Goal: Book appointment/travel/reservation

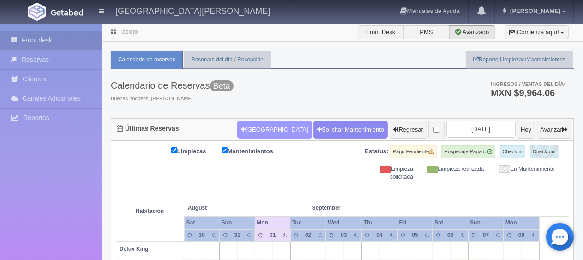
click at [264, 133] on button "[GEOGRAPHIC_DATA]" at bounding box center [274, 130] width 74 height 18
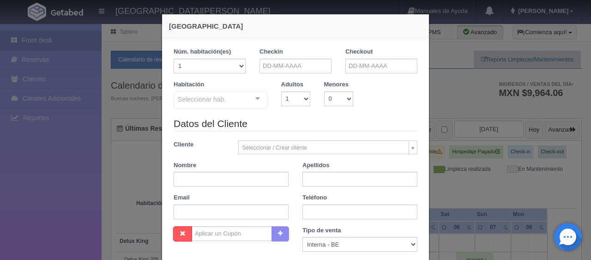
checkbox input "false"
click at [308, 67] on input "text" at bounding box center [295, 66] width 72 height 15
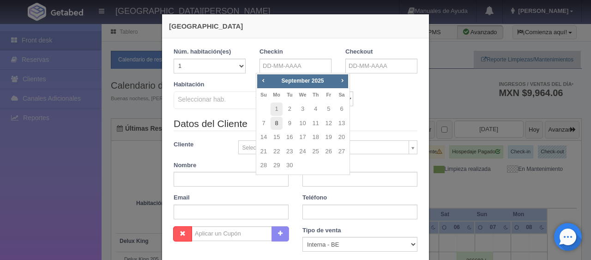
click at [274, 126] on link "8" at bounding box center [277, 123] width 12 height 13
type input "[DATE]"
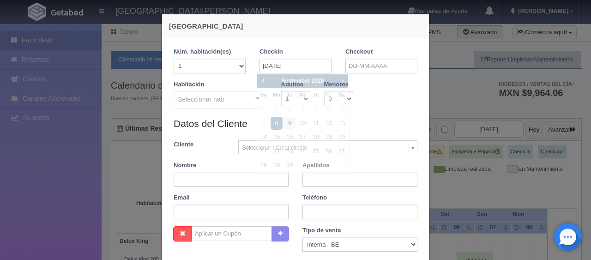
checkbox input "false"
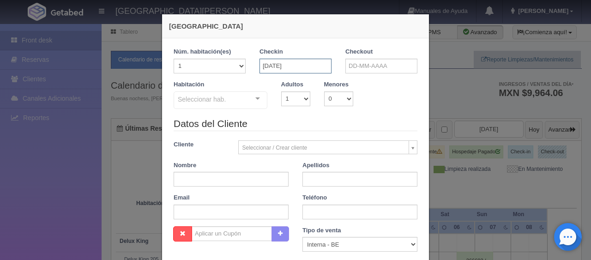
click at [292, 66] on input "[DATE]" at bounding box center [295, 66] width 72 height 15
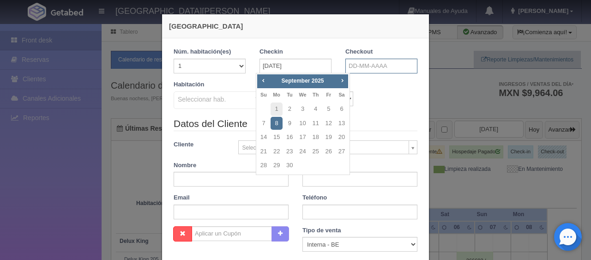
click at [365, 64] on input "text" at bounding box center [381, 66] width 72 height 15
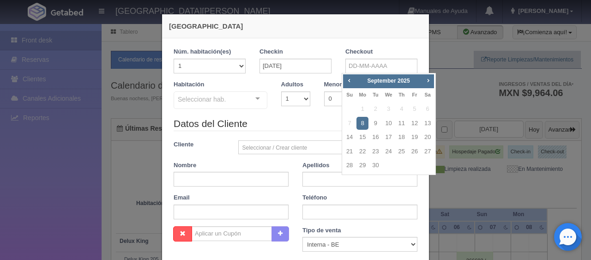
click at [274, 80] on div "Adultos 1 2 3 4 5 6 7 8 9 10" at bounding box center [295, 93] width 43 height 26
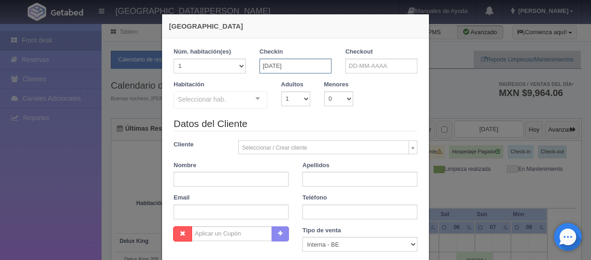
click at [286, 70] on input "[DATE]" at bounding box center [295, 66] width 72 height 15
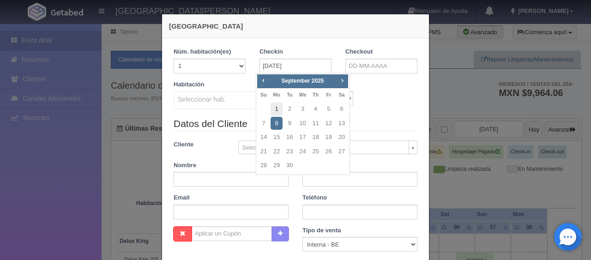
click at [275, 110] on link "1" at bounding box center [277, 108] width 12 height 13
type input "[DATE]"
checkbox input "false"
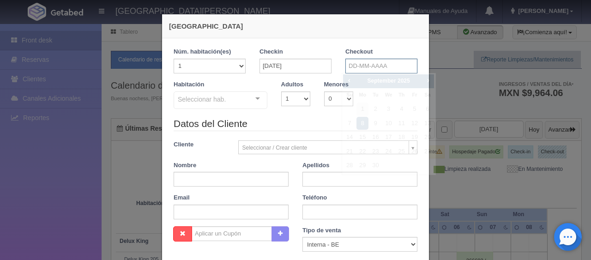
click at [353, 64] on input "text" at bounding box center [381, 66] width 72 height 15
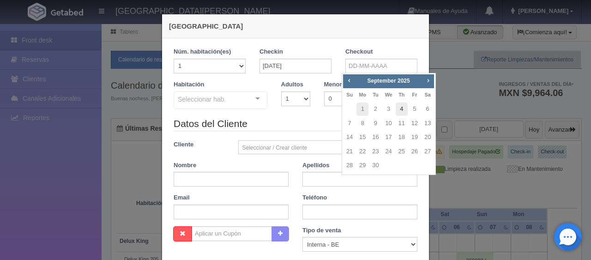
click at [401, 110] on link "4" at bounding box center [402, 108] width 12 height 13
type input "[DATE]"
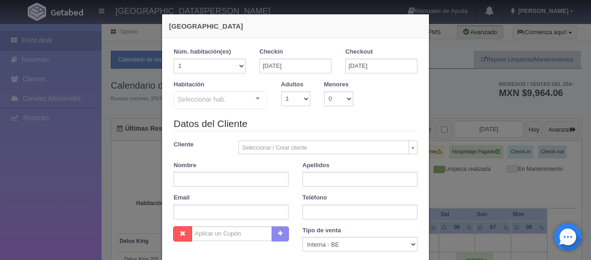
click at [201, 106] on div "Seleccionar hab." at bounding box center [221, 100] width 94 height 18
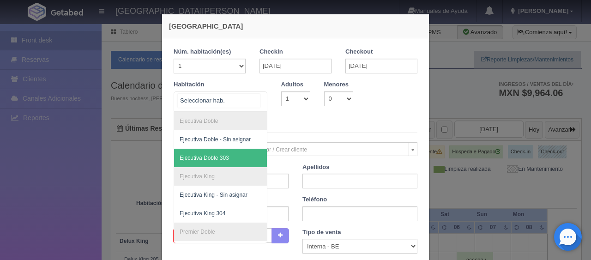
scroll to position [209, 0]
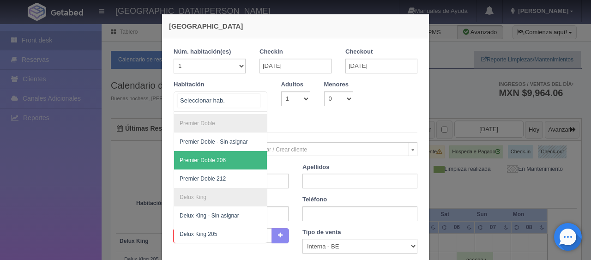
click at [227, 158] on span "Premier Doble 206" at bounding box center [251, 160] width 155 height 18
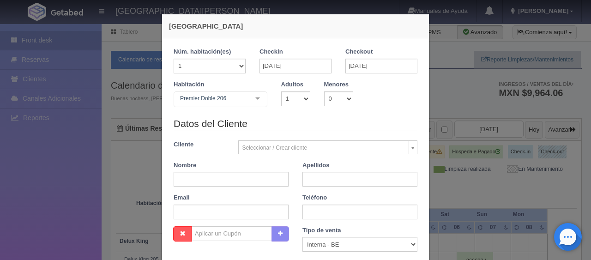
checkbox input "false"
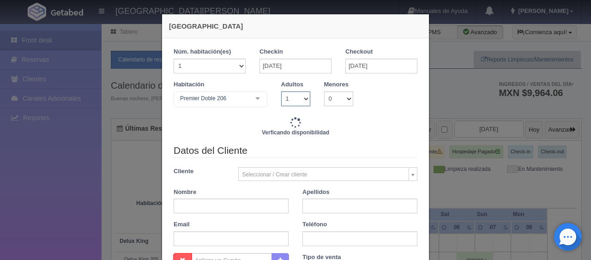
click at [289, 99] on select "1 2 3 4 5 6 7 8 9 10" at bounding box center [295, 98] width 29 height 15
type input "4197.00"
checkbox input "false"
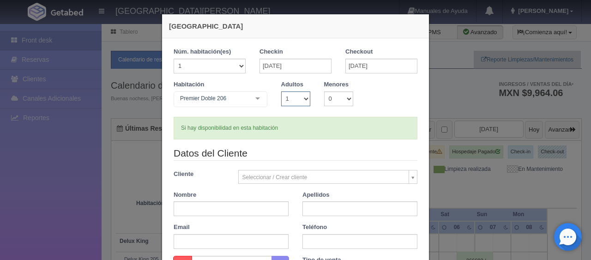
select select "3"
click at [281, 91] on select "1 2 3 4 5 6 7 8 9 10" at bounding box center [295, 98] width 29 height 15
checkbox input "false"
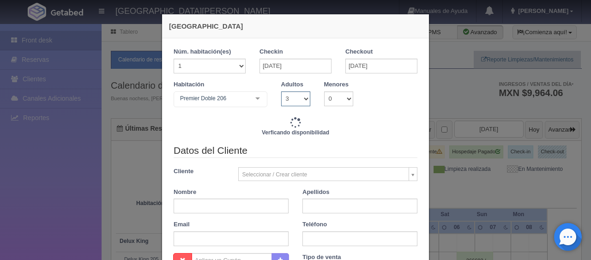
scroll to position [189, 0]
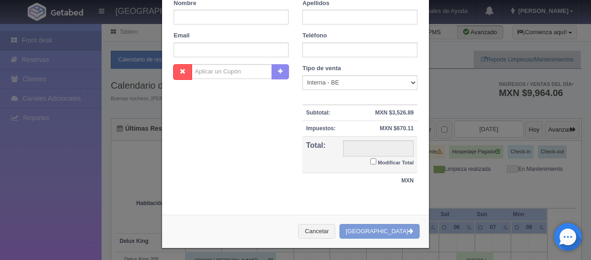
type input "5697.00"
checkbox input "false"
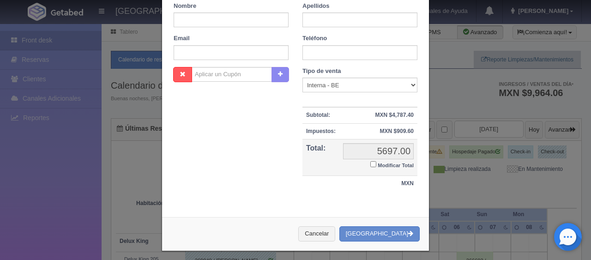
scroll to position [0, 0]
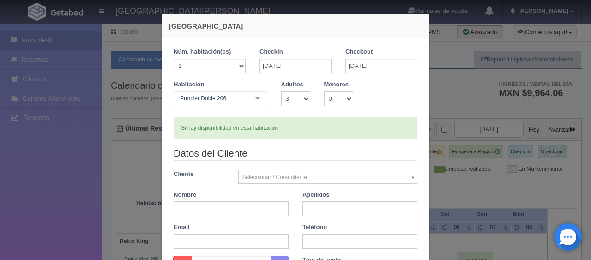
click at [334, 118] on div "Si hay disponibilidad en esta habitación" at bounding box center [296, 128] width 244 height 23
drag, startPoint x: 271, startPoint y: 132, endPoint x: 223, endPoint y: 128, distance: 48.2
click at [223, 128] on div "Si hay disponibilidad en esta habitación" at bounding box center [296, 128] width 244 height 23
click at [396, 143] on form "1 Núm. habitación(es) 1 2 3 4 5 6 7 8 9 10 11 12 13 14 15 16 17 18 19 20 Checki…" at bounding box center [296, 219] width 244 height 342
drag, startPoint x: 280, startPoint y: 130, endPoint x: 214, endPoint y: 130, distance: 66.5
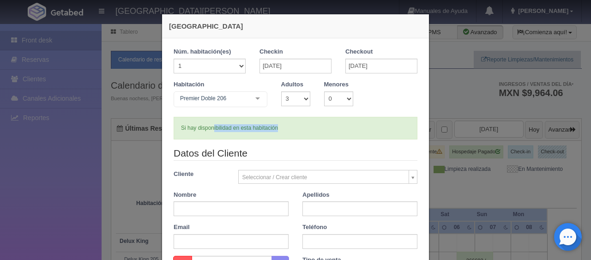
click at [211, 132] on div "Si hay disponibilidad en esta habitación" at bounding box center [296, 128] width 244 height 23
click at [299, 137] on div "Si hay disponibilidad en esta habitación" at bounding box center [296, 128] width 244 height 23
click at [295, 127] on div "Si hay disponibilidad en esta habitación" at bounding box center [296, 128] width 244 height 23
click at [229, 211] on input "text" at bounding box center [231, 208] width 115 height 15
click at [340, 114] on div "Habitación Premier Doble 206 SUITE SUITE - Sin asignar SUITE 301 Habitación Per…" at bounding box center [296, 98] width 258 height 36
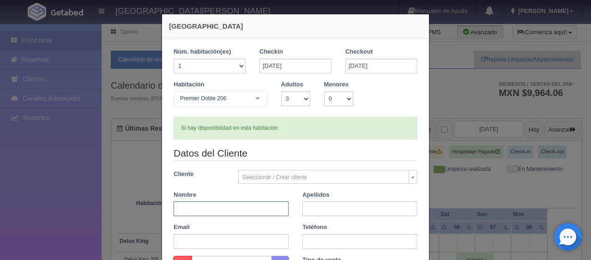
click at [235, 211] on input "text" at bounding box center [231, 208] width 115 height 15
drag, startPoint x: 235, startPoint y: 211, endPoint x: 192, endPoint y: 214, distance: 42.5
click at [192, 214] on input "[PERSON_NAME]" at bounding box center [231, 208] width 115 height 15
type input "[PERSON_NAME]"
click at [340, 213] on input "Santiago" at bounding box center [359, 208] width 115 height 15
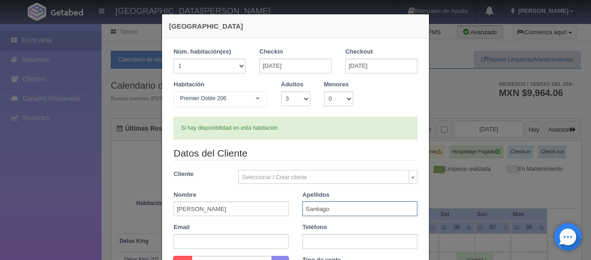
type input "Santiago"
click at [321, 236] on input "text" at bounding box center [359, 241] width 115 height 15
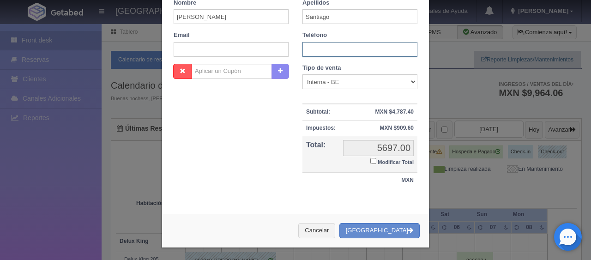
click at [345, 49] on input "text" at bounding box center [359, 49] width 115 height 15
click at [329, 81] on select "Correo Electronico Interna - BE Llamada OTA Externa Otro WALK IN" at bounding box center [359, 81] width 115 height 15
select select "phone"
click at [302, 74] on select "Correo Electronico Interna - BE Llamada OTA Externa Otro WALK IN" at bounding box center [359, 81] width 115 height 15
click at [345, 49] on input "text" at bounding box center [359, 49] width 115 height 15
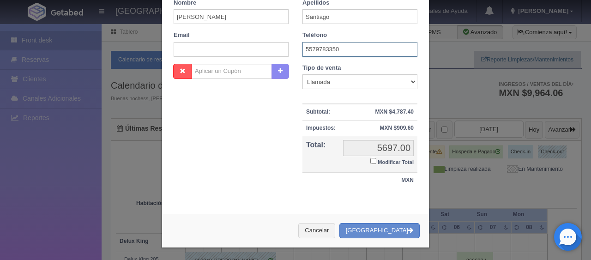
type input "5579783350"
click at [373, 160] on label "Modificar Total" at bounding box center [391, 161] width 43 height 11
click at [373, 160] on input "Modificar Total" at bounding box center [373, 161] width 6 height 6
checkbox input "true"
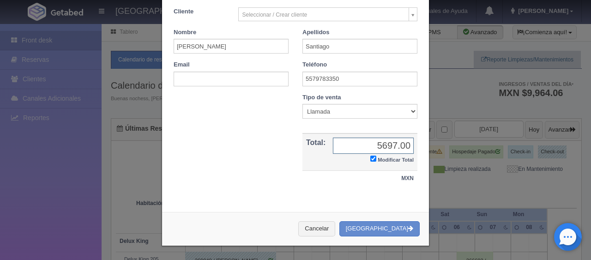
scroll to position [161, 0]
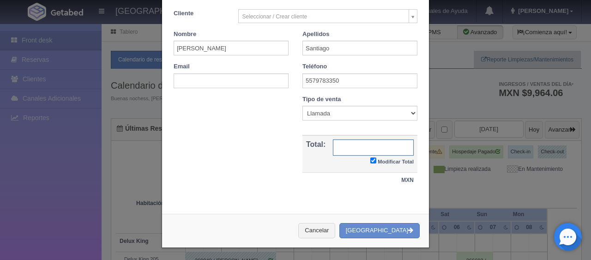
click at [376, 151] on input "text" at bounding box center [373, 147] width 81 height 16
type input "5097"
click at [281, 175] on div "Nombre Cupón : Descuentos : Tipo de venta Correo Electronico Interna - BE Llama…" at bounding box center [296, 146] width 258 height 102
click at [368, 226] on button "[GEOGRAPHIC_DATA]" at bounding box center [379, 230] width 80 height 15
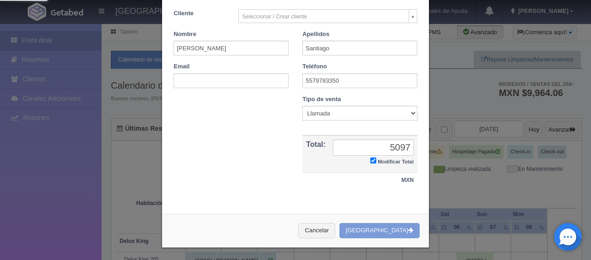
scroll to position [0, 0]
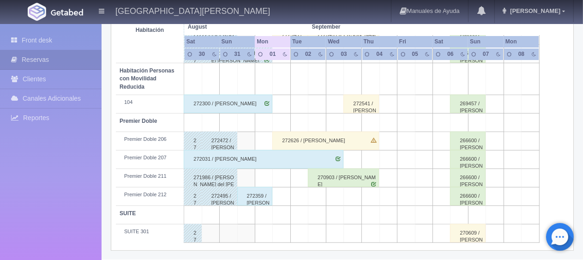
scroll to position [354, 0]
